Goal: Entertainment & Leisure: Consume media (video, audio)

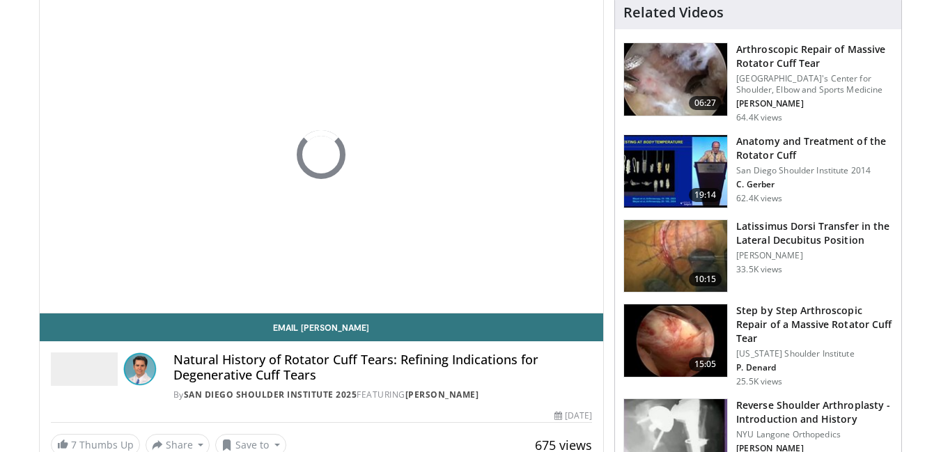
drag, startPoint x: 664, startPoint y: 20, endPoint x: 941, endPoint y: 111, distance: 291.5
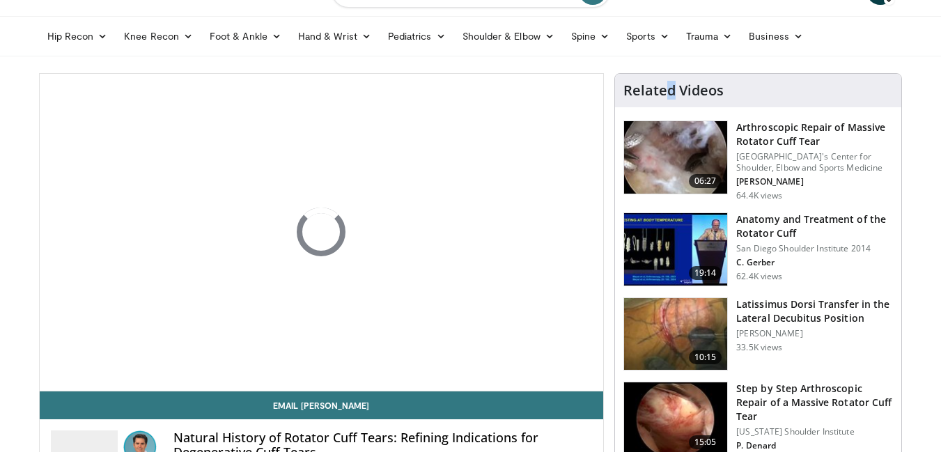
scroll to position [45, 0]
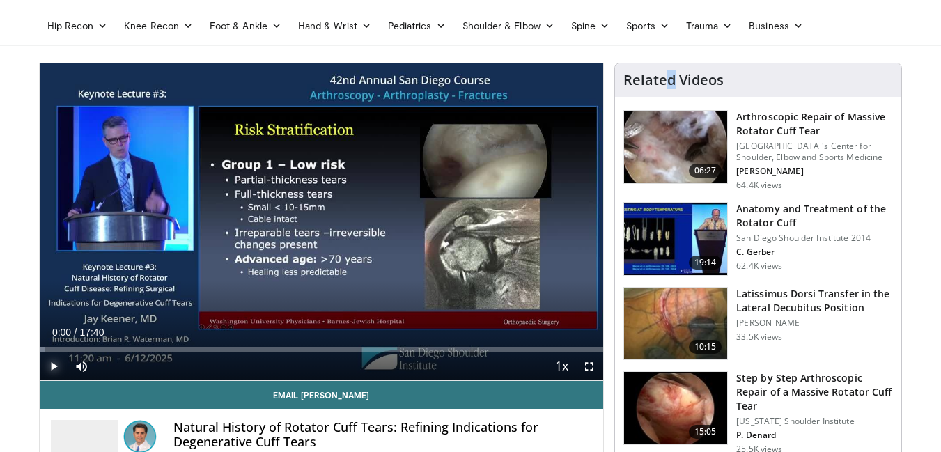
click at [54, 368] on span "Video Player" at bounding box center [54, 366] width 28 height 28
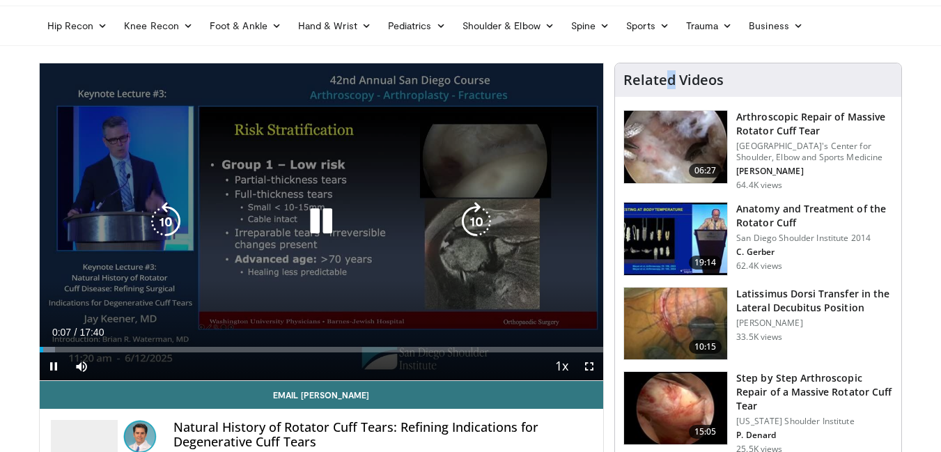
click at [324, 219] on icon "Video Player" at bounding box center [320, 221] width 39 height 39
click at [307, 218] on icon "Video Player" at bounding box center [320, 221] width 39 height 39
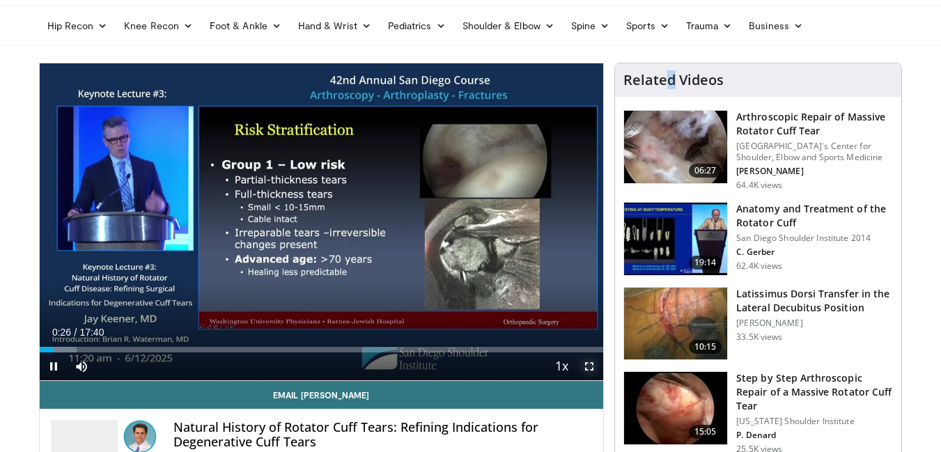
click at [585, 360] on span "Video Player" at bounding box center [589, 366] width 28 height 28
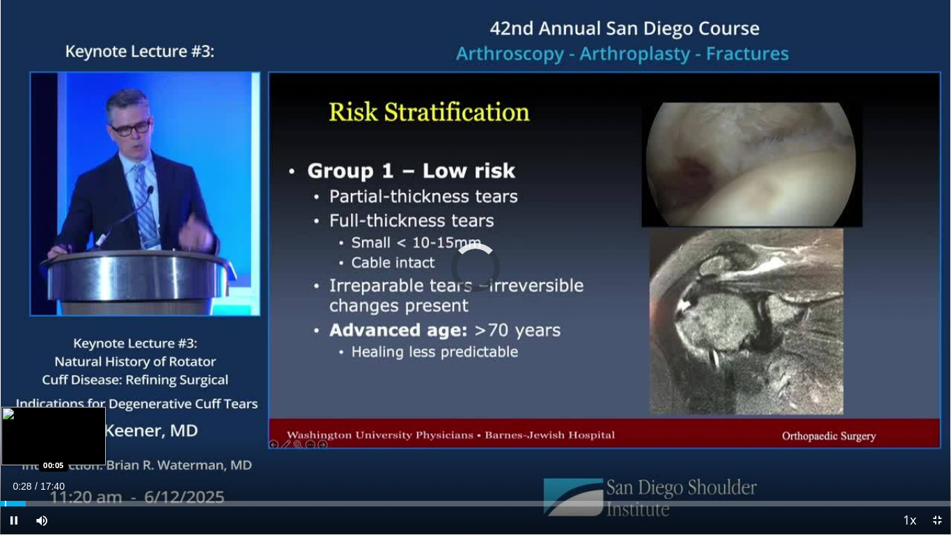
click at [5, 451] on div "Progress Bar" at bounding box center [5, 504] width 1 height 6
click at [40, 451] on div "Progress Bar" at bounding box center [40, 504] width 1 height 6
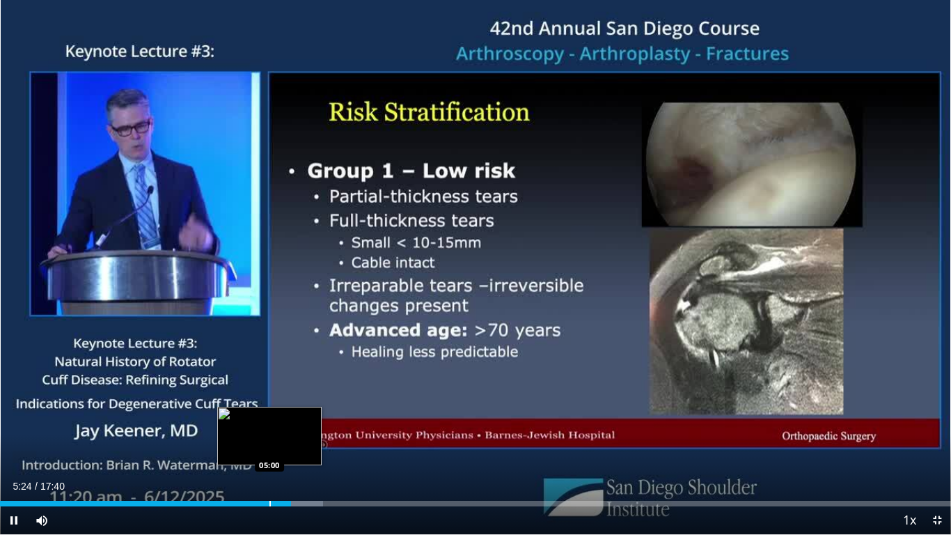
click at [269, 451] on div "Progress Bar" at bounding box center [269, 504] width 1 height 6
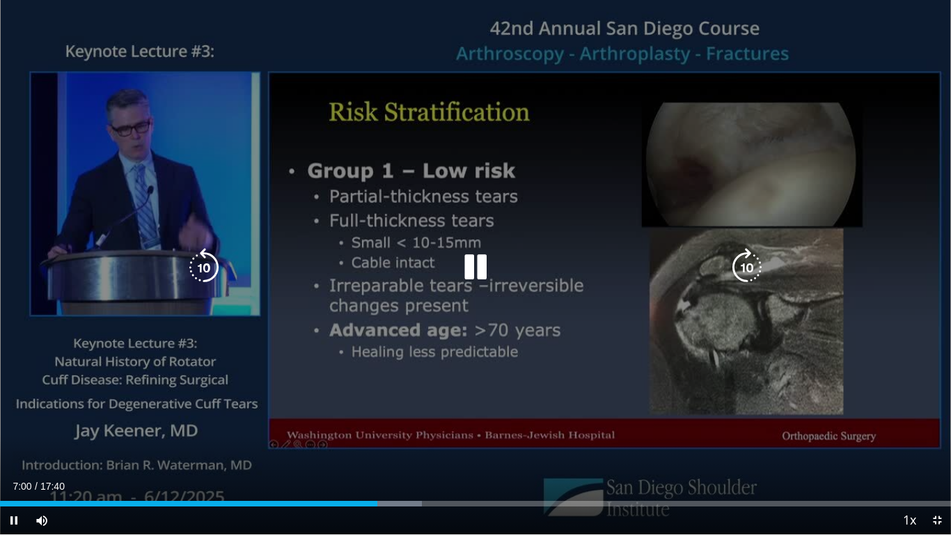
click at [352, 331] on div "10 seconds Tap to unmute" at bounding box center [475, 267] width 951 height 534
click at [425, 330] on div "10 seconds Tap to unmute" at bounding box center [475, 267] width 951 height 534
click at [477, 260] on icon "Video Player" at bounding box center [475, 267] width 39 height 39
click at [473, 274] on icon "Video Player" at bounding box center [475, 267] width 39 height 39
